Goal: Task Accomplishment & Management: Use online tool/utility

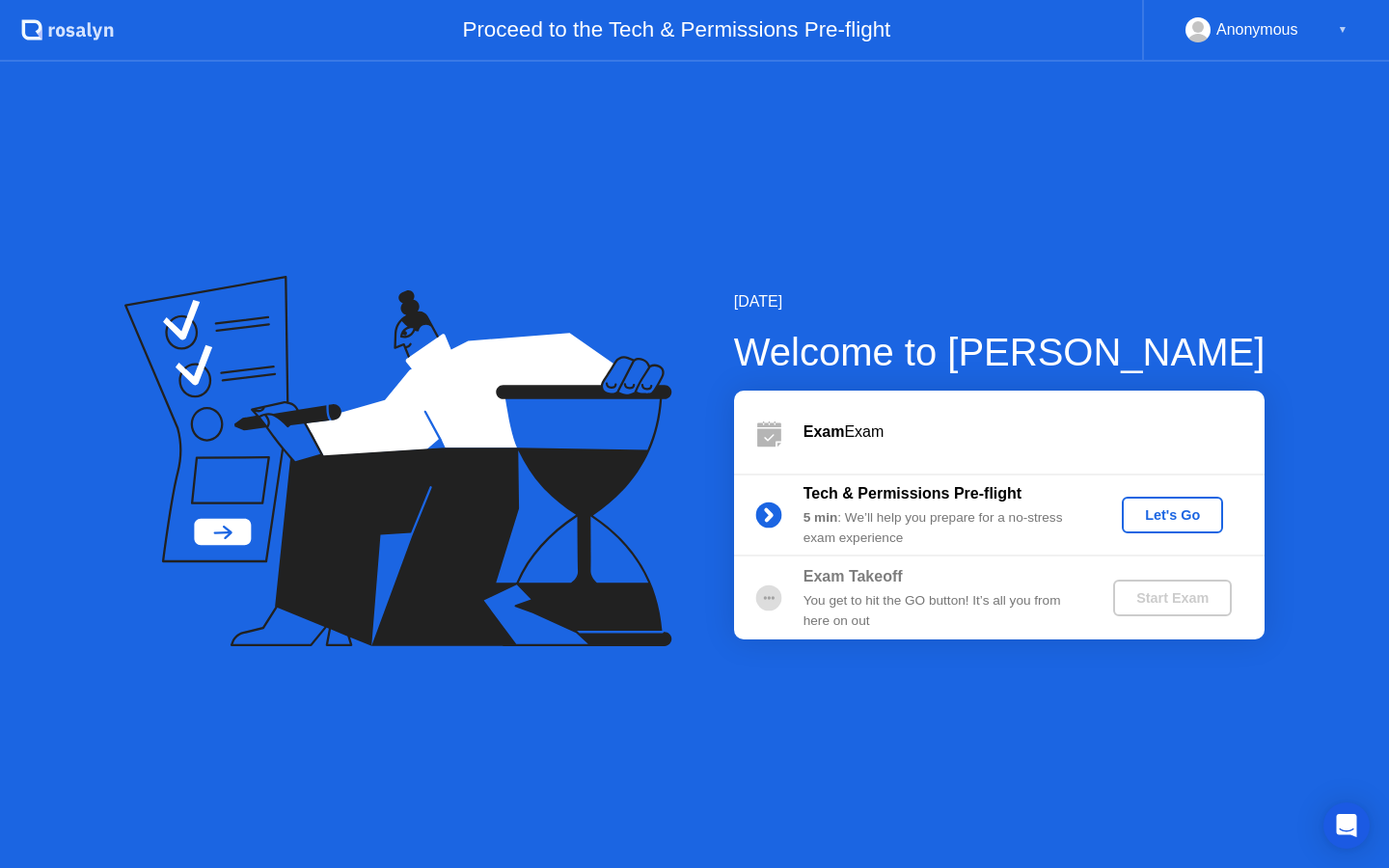
click at [1167, 518] on div "Let's Go" at bounding box center [1172, 515] width 86 height 16
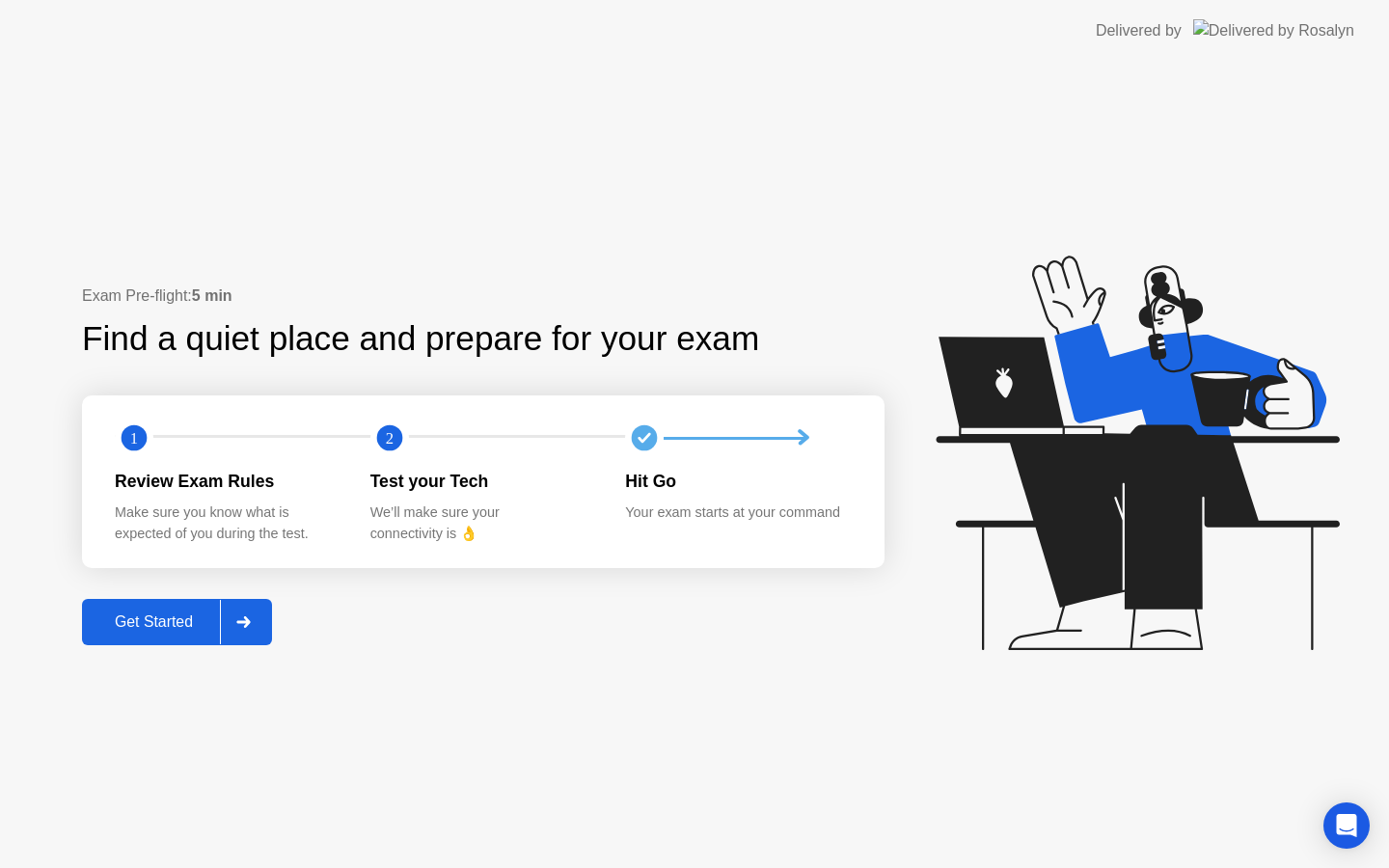
click at [166, 629] on div "Get Started" at bounding box center [154, 622] width 132 height 18
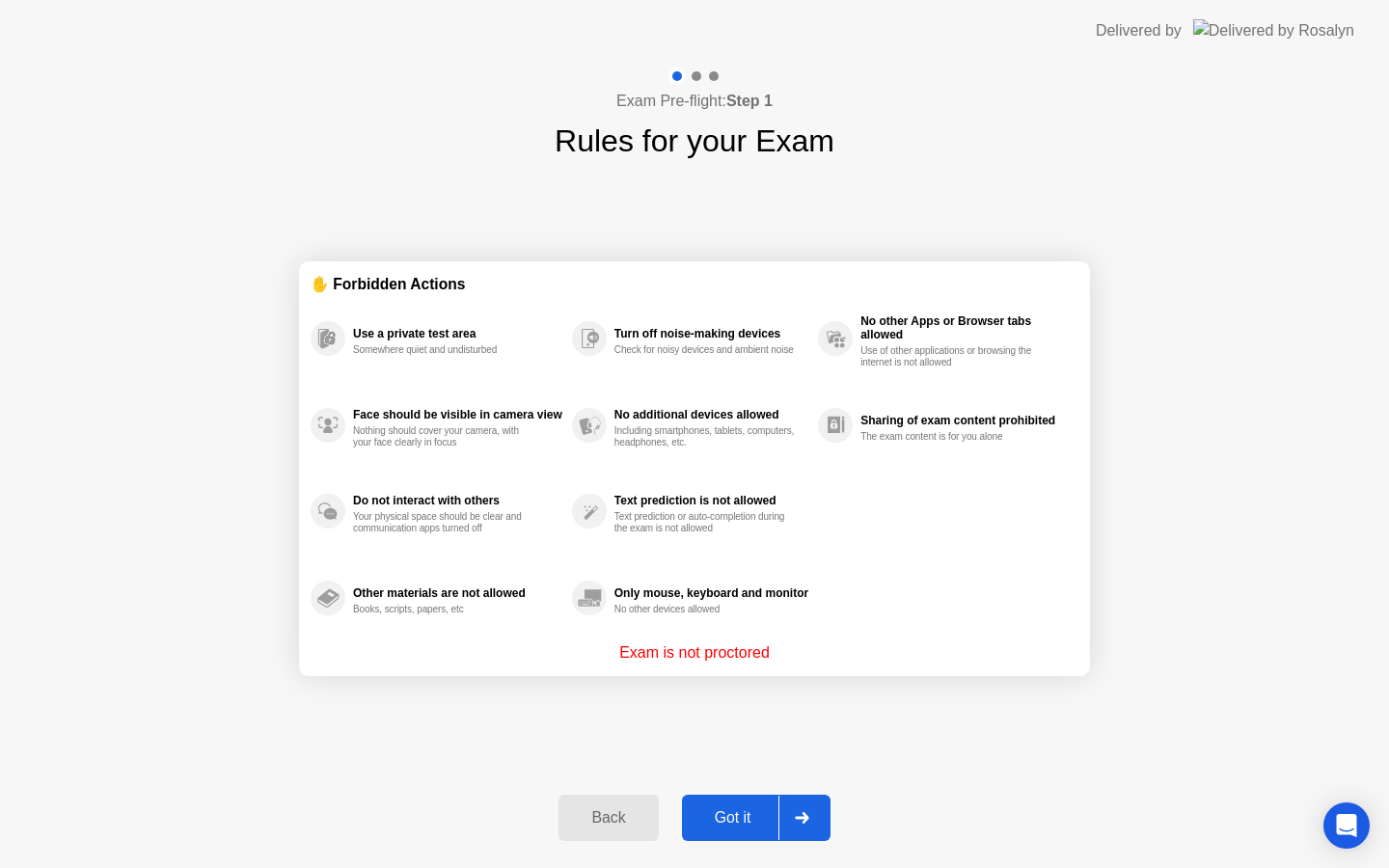
click at [750, 821] on div "Got it" at bounding box center [733, 818] width 91 height 18
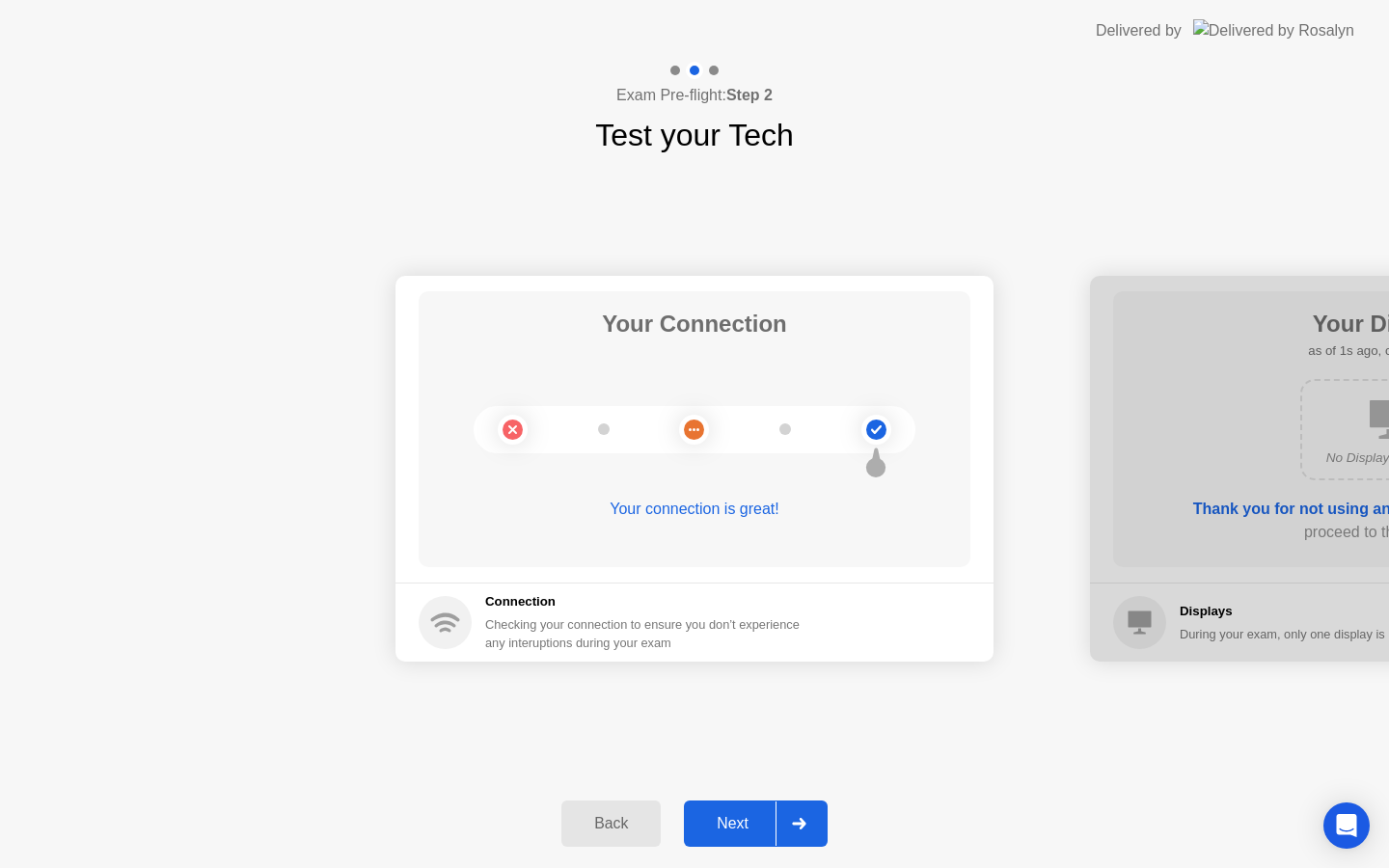
click at [750, 821] on div "Next" at bounding box center [732, 824] width 86 height 18
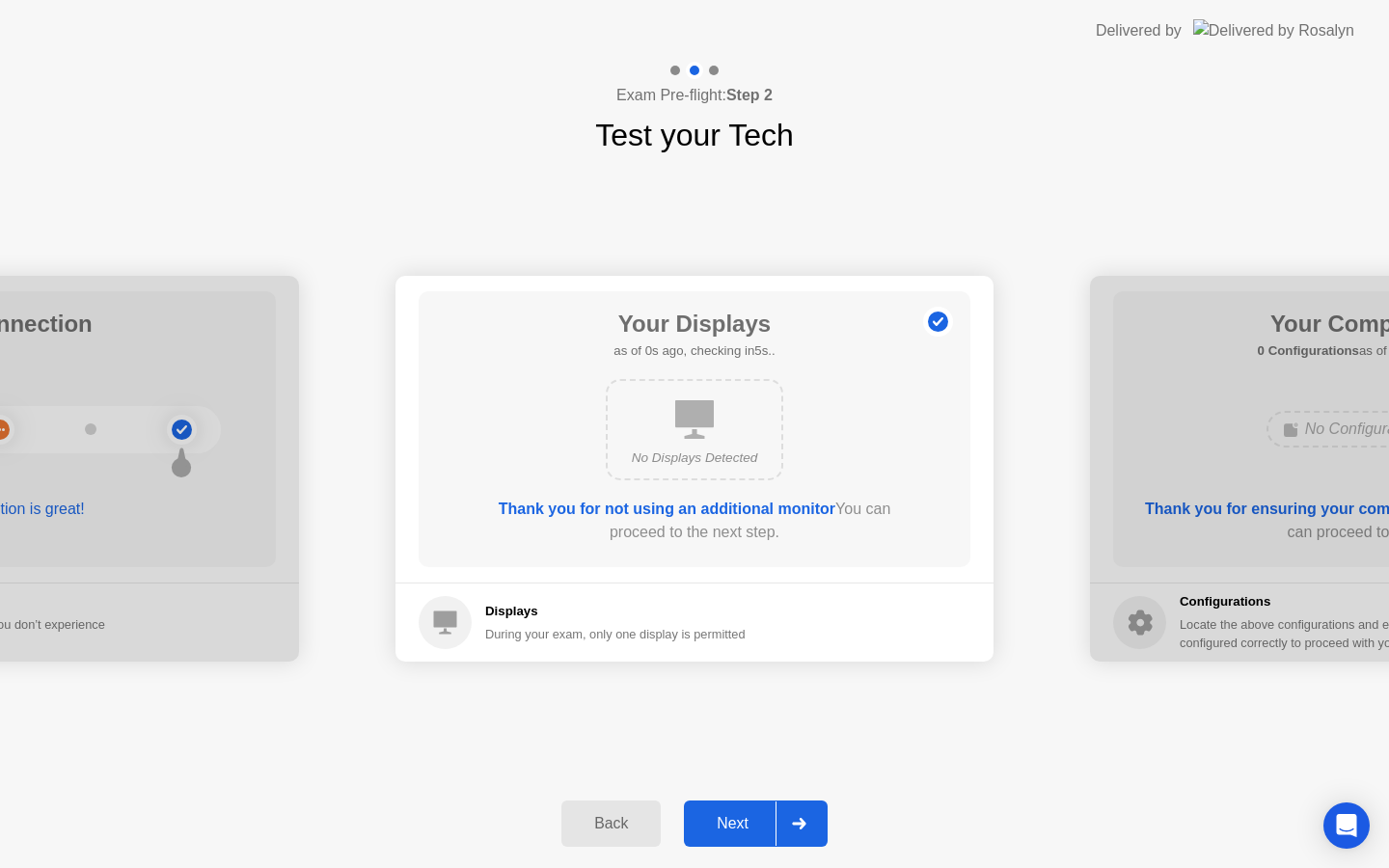
click at [750, 821] on div "Next" at bounding box center [732, 824] width 86 height 18
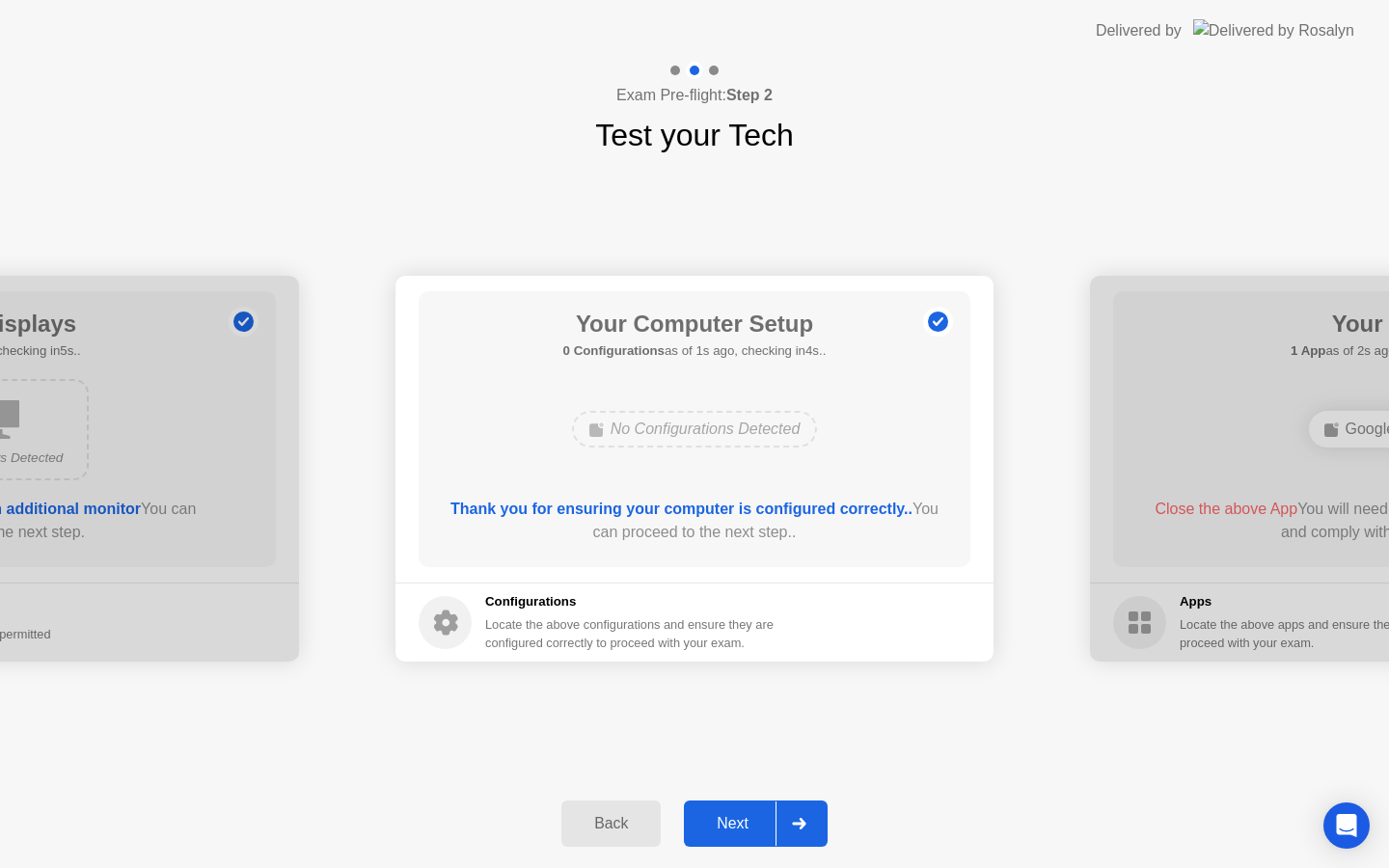
click at [750, 821] on div "Next" at bounding box center [732, 824] width 86 height 18
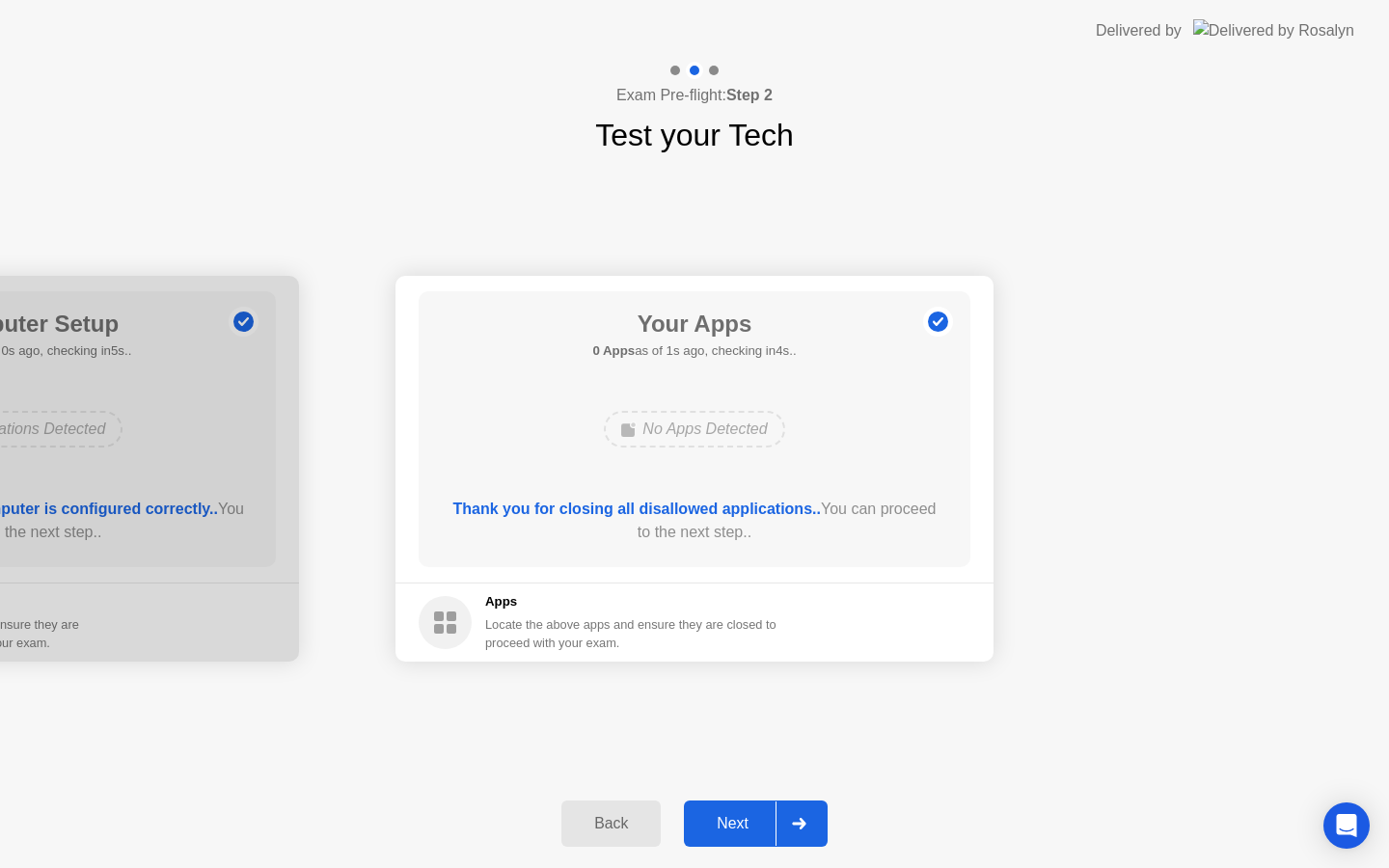
click at [740, 821] on div "Next" at bounding box center [732, 824] width 86 height 18
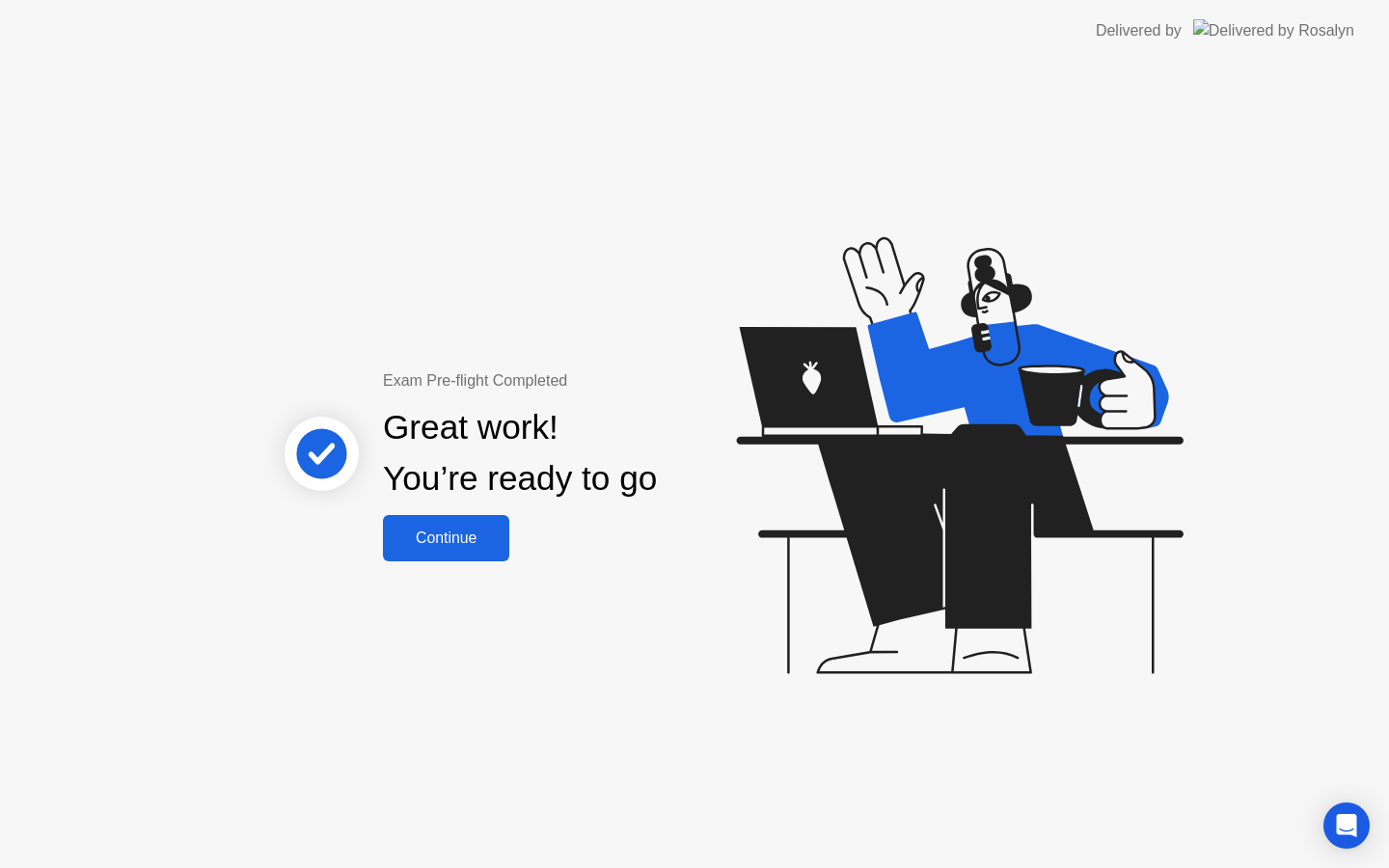
click at [486, 543] on div "Continue" at bounding box center [446, 538] width 114 height 18
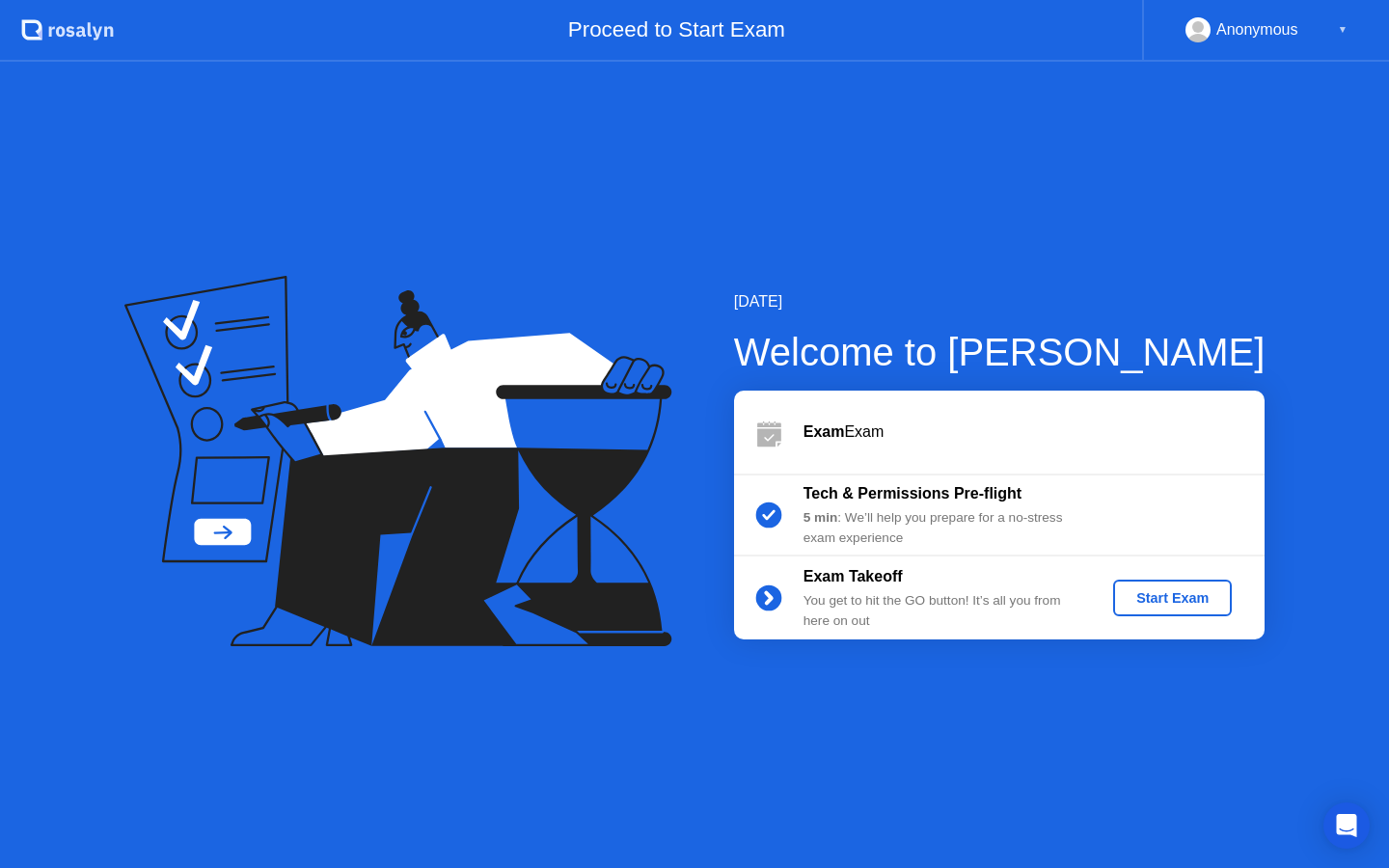
click at [1177, 590] on div "Start Exam" at bounding box center [1172, 598] width 104 height 16
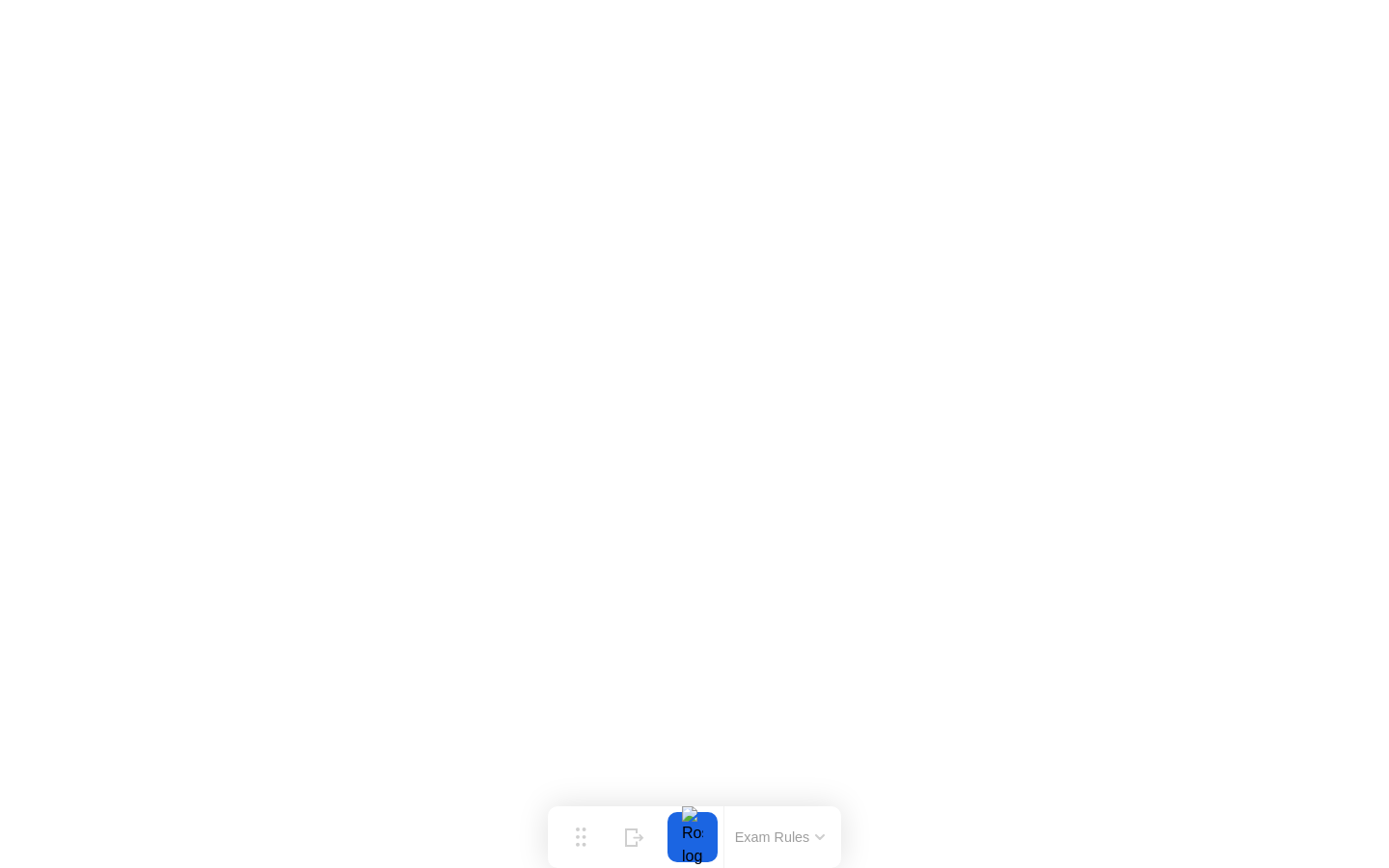
click at [695, 841] on div at bounding box center [692, 836] width 40 height 50
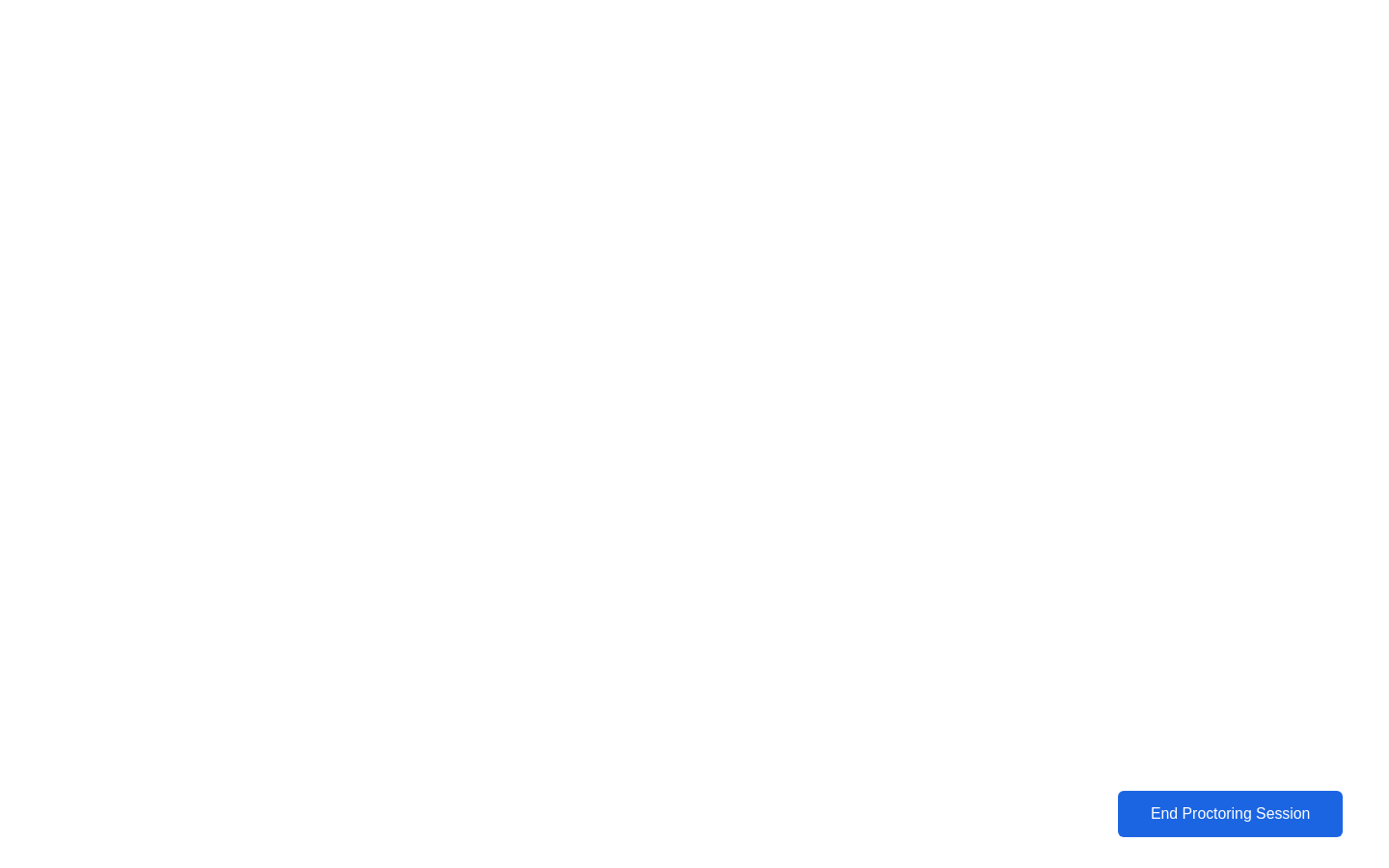
click at [1258, 815] on div "End Proctoring Session" at bounding box center [1230, 814] width 213 height 18
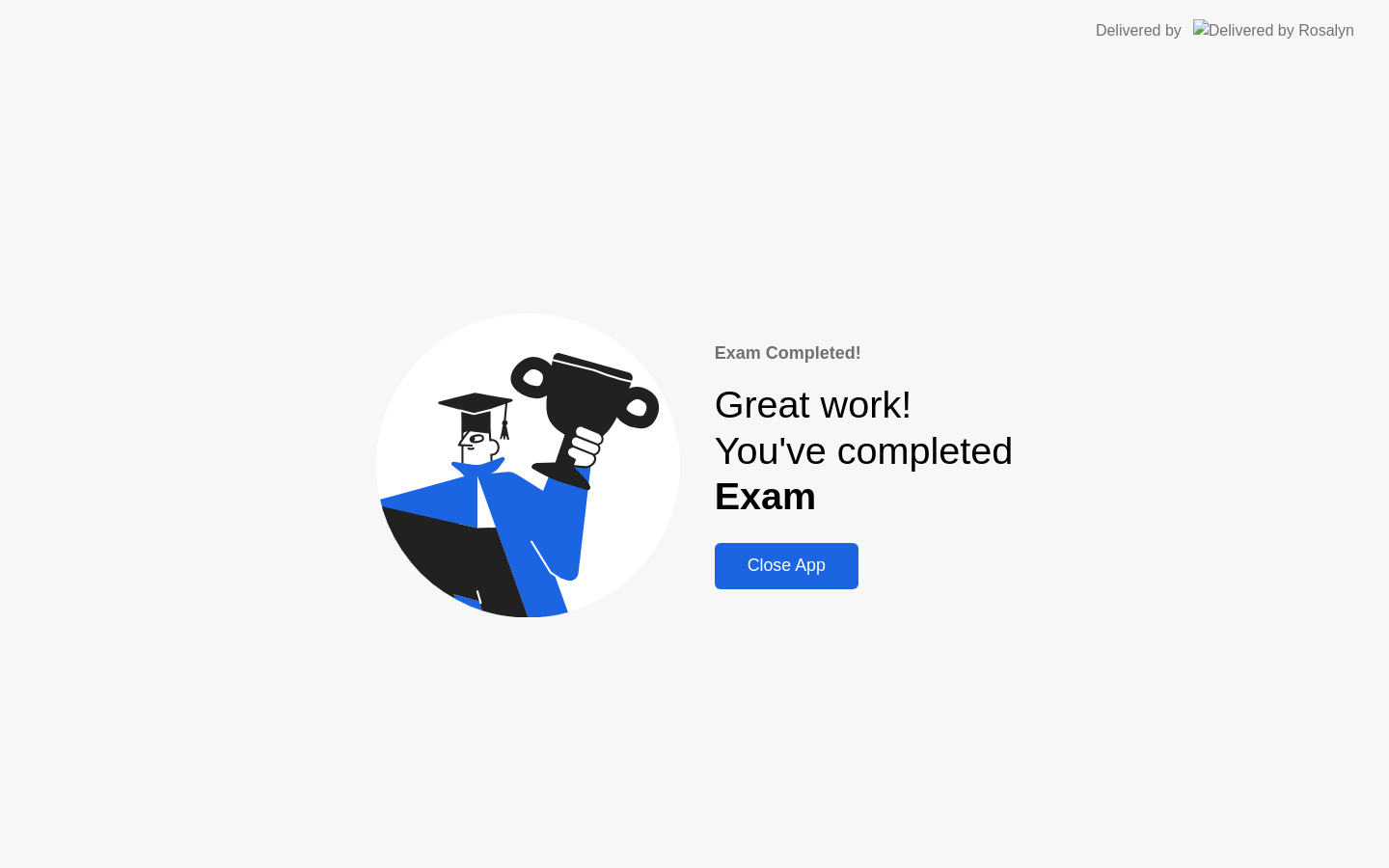
click at [822, 566] on div "Close App" at bounding box center [787, 566] width 132 height 21
